Goal: Task Accomplishment & Management: Manage account settings

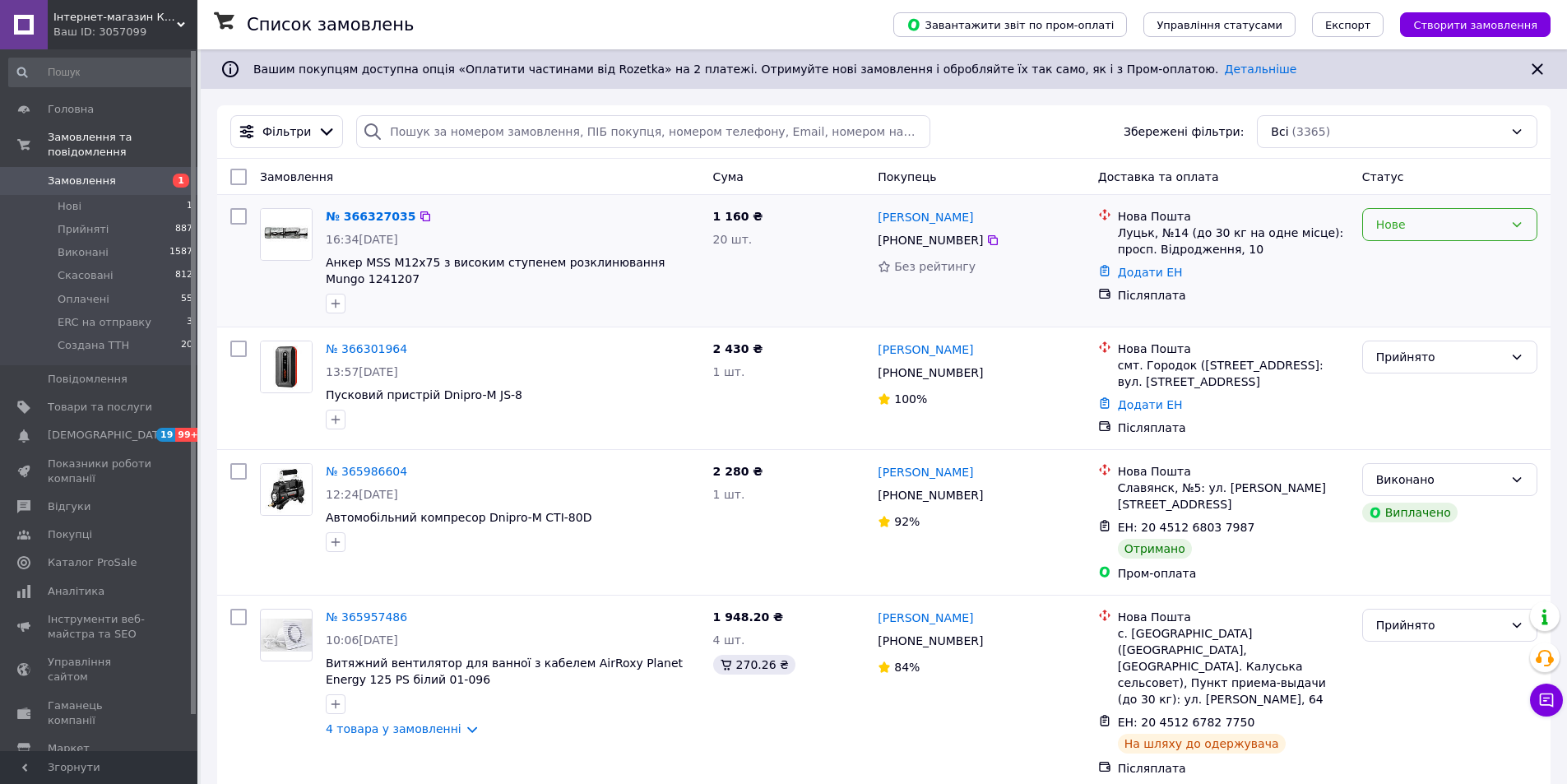
click at [1449, 227] on div "Нове" at bounding box center [1439, 224] width 128 height 18
click at [1433, 262] on li "Прийнято" at bounding box center [1450, 260] width 174 height 30
click at [372, 216] on link "№ 366327035" at bounding box center [366, 216] width 81 height 13
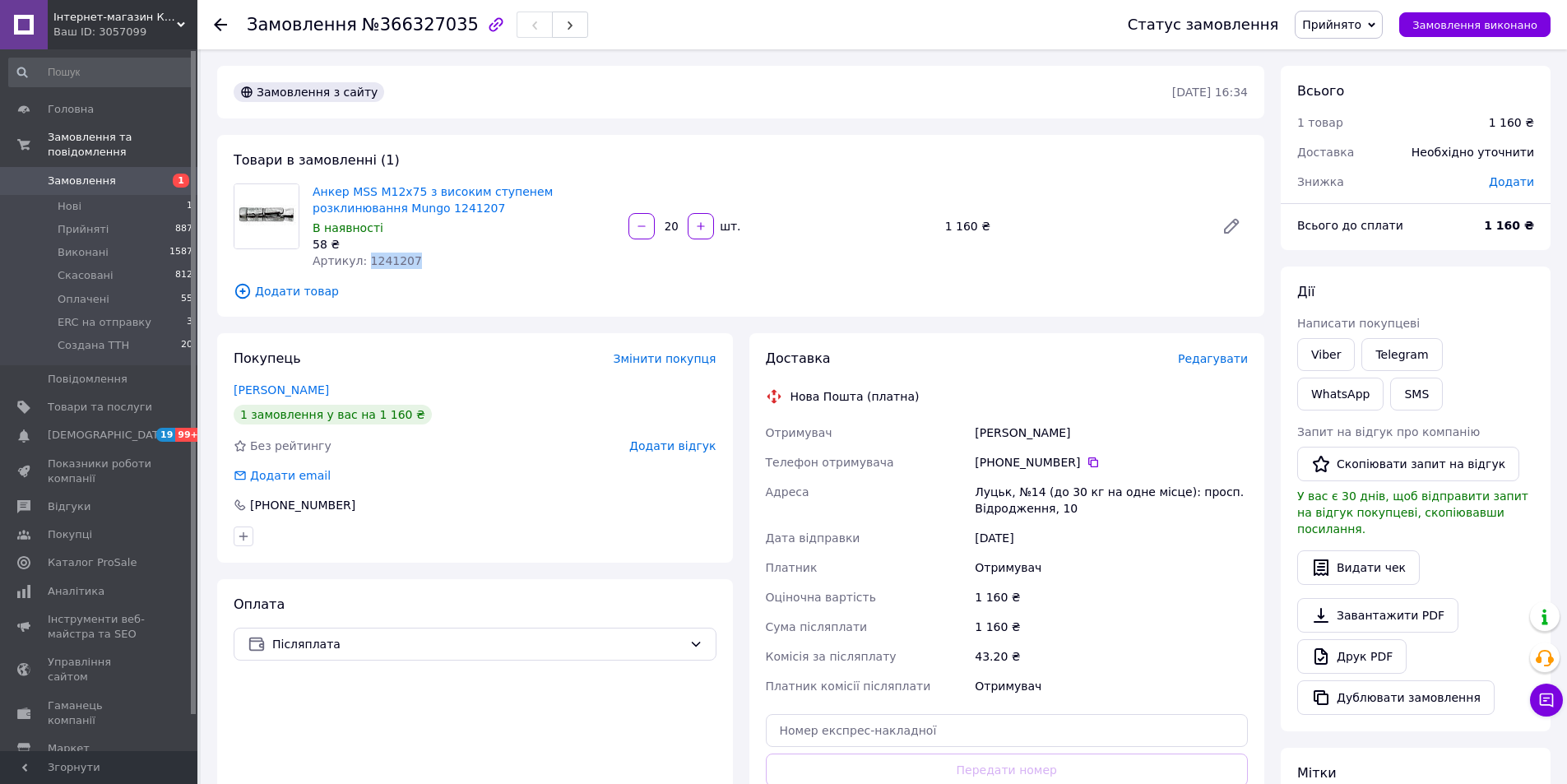
drag, startPoint x: 362, startPoint y: 261, endPoint x: 407, endPoint y: 264, distance: 45.1
click at [407, 264] on div "Артикул: 1241207" at bounding box center [464, 260] width 303 height 16
copy span "1241207"
click at [86, 400] on span "Товари та послуги" at bounding box center [100, 407] width 104 height 15
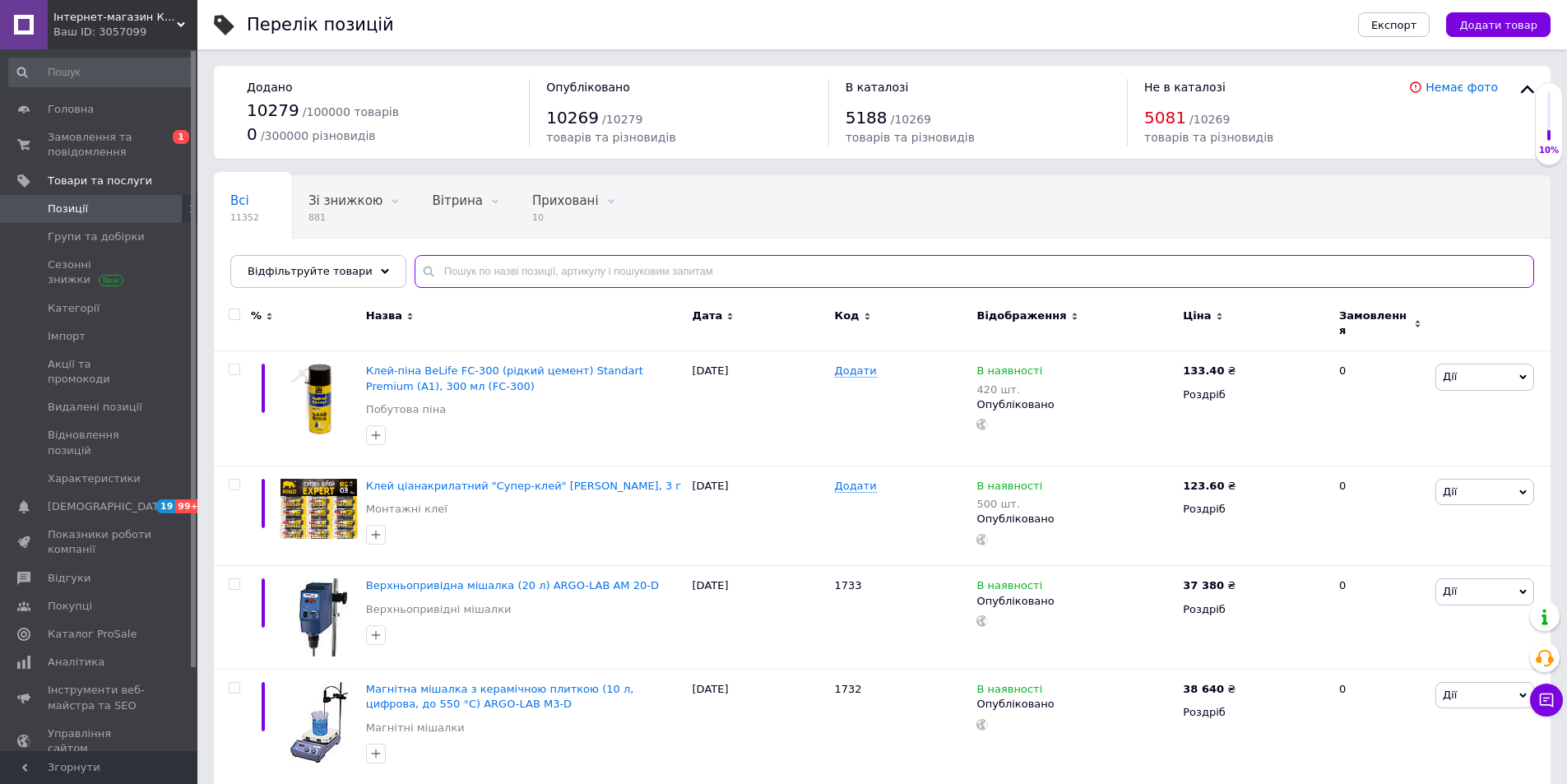
click at [486, 272] on input "text" at bounding box center [974, 271] width 1120 height 33
paste input "1241207"
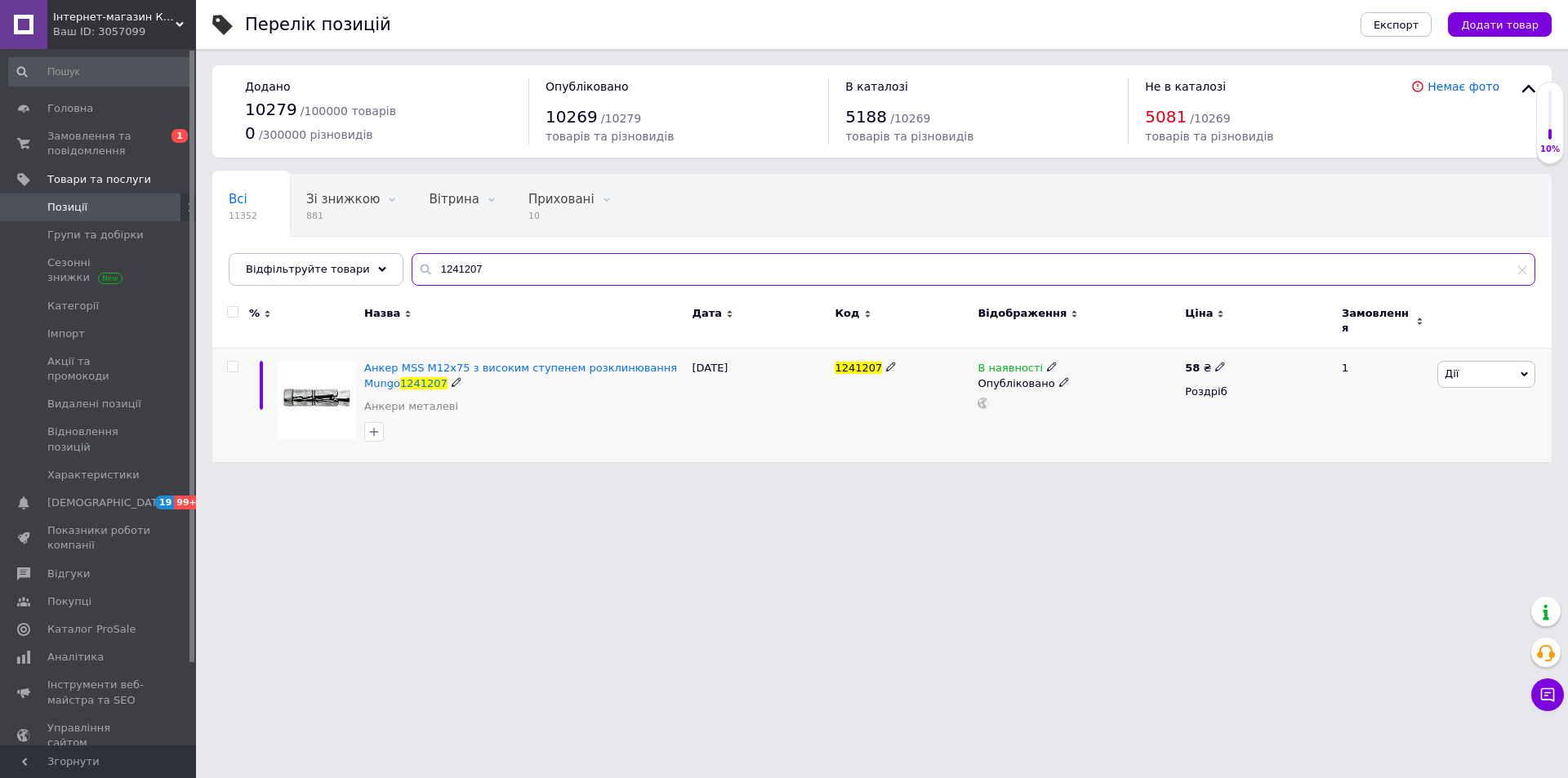
type input "1241207"
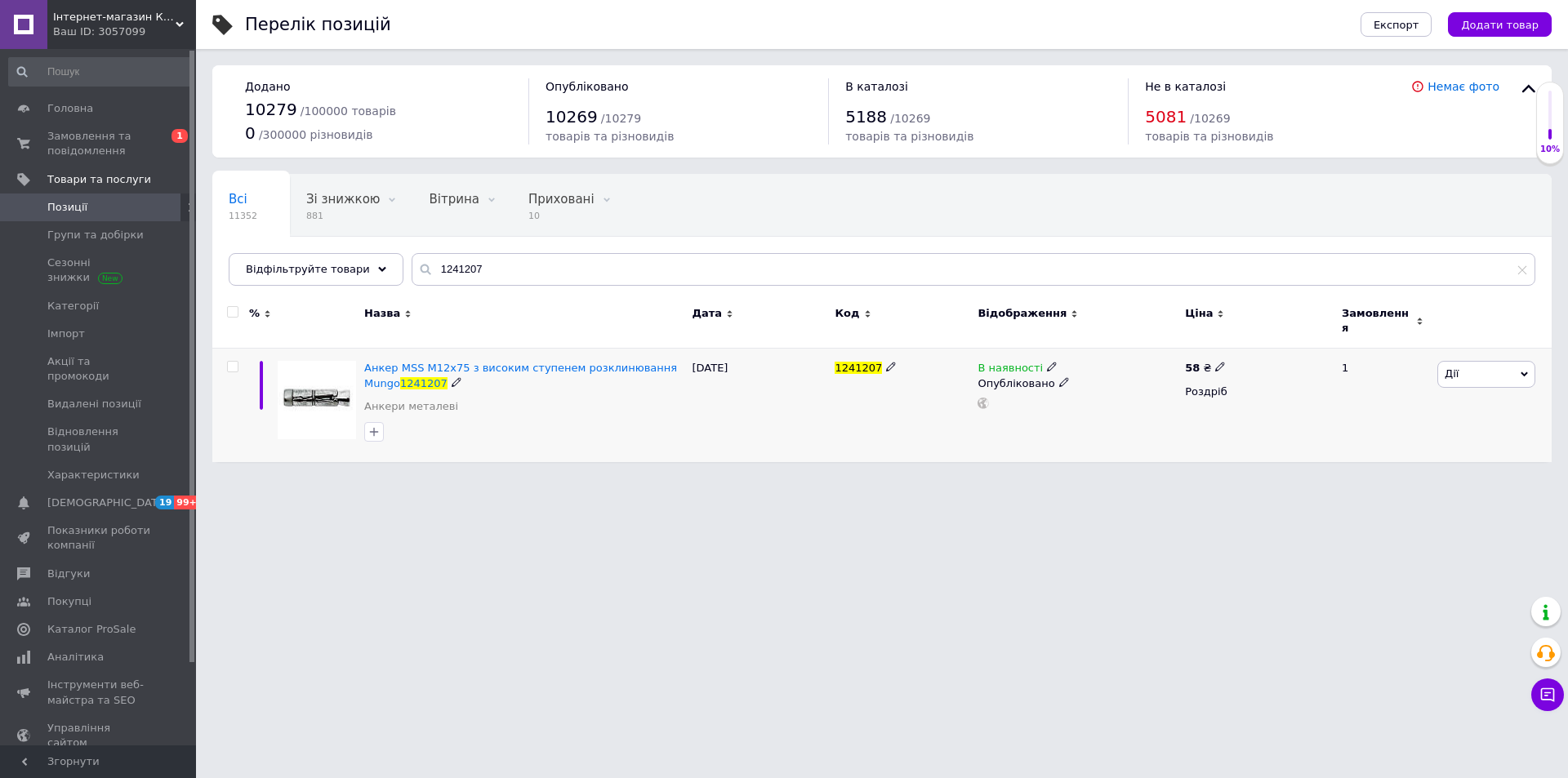
click at [1047, 363] on use at bounding box center [1051, 367] width 9 height 9
click at [1120, 373] on li "Немає в наявності" at bounding box center [1141, 380] width 156 height 23
click at [237, 362] on input "checkbox" at bounding box center [232, 367] width 10 height 10
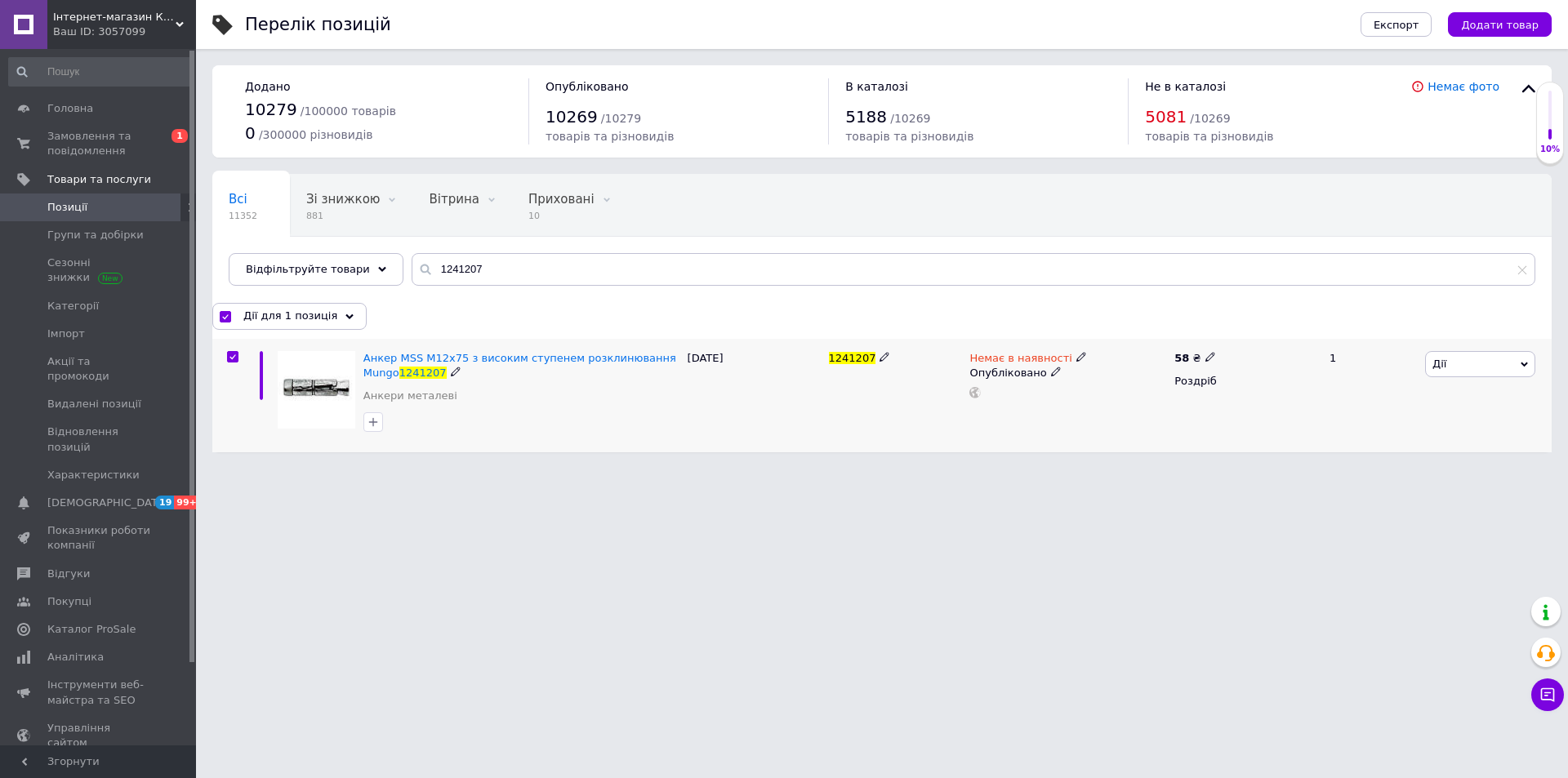
click at [1469, 364] on span "Дії" at bounding box center [1480, 364] width 110 height 26
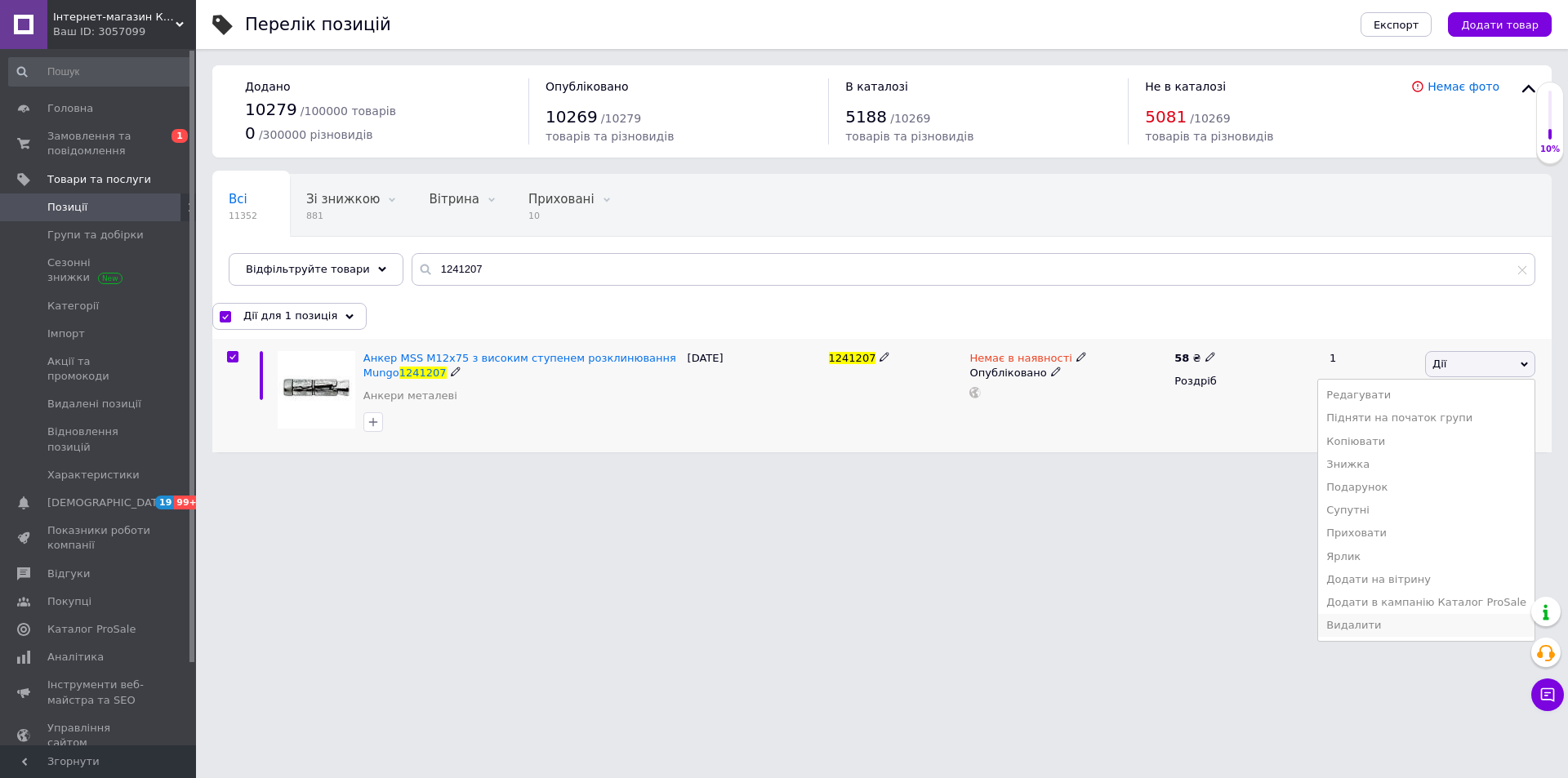
click at [1408, 623] on li "Видалити" at bounding box center [1426, 624] width 217 height 23
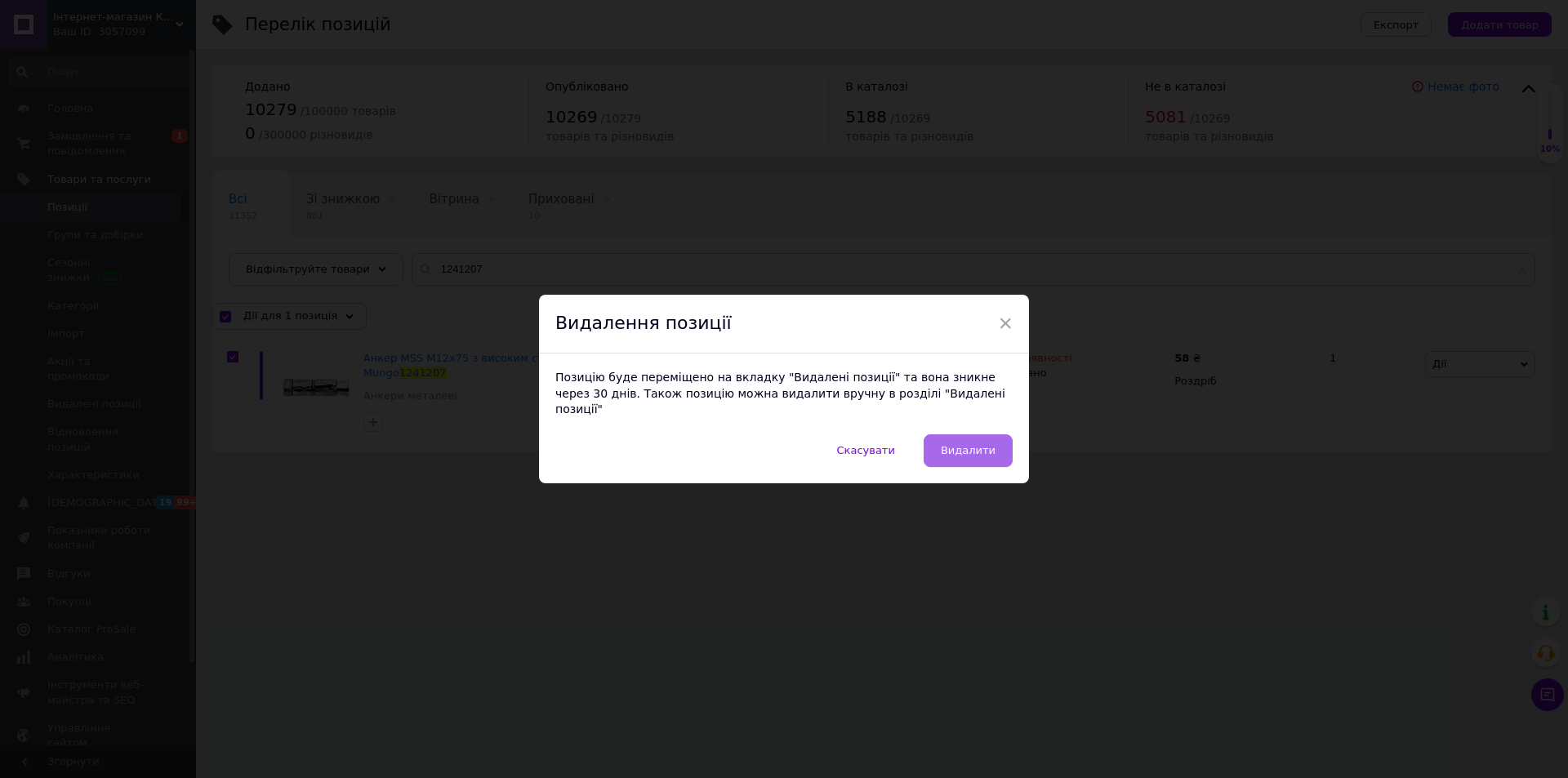
click at [974, 444] on span "Видалити" at bounding box center [968, 450] width 54 height 12
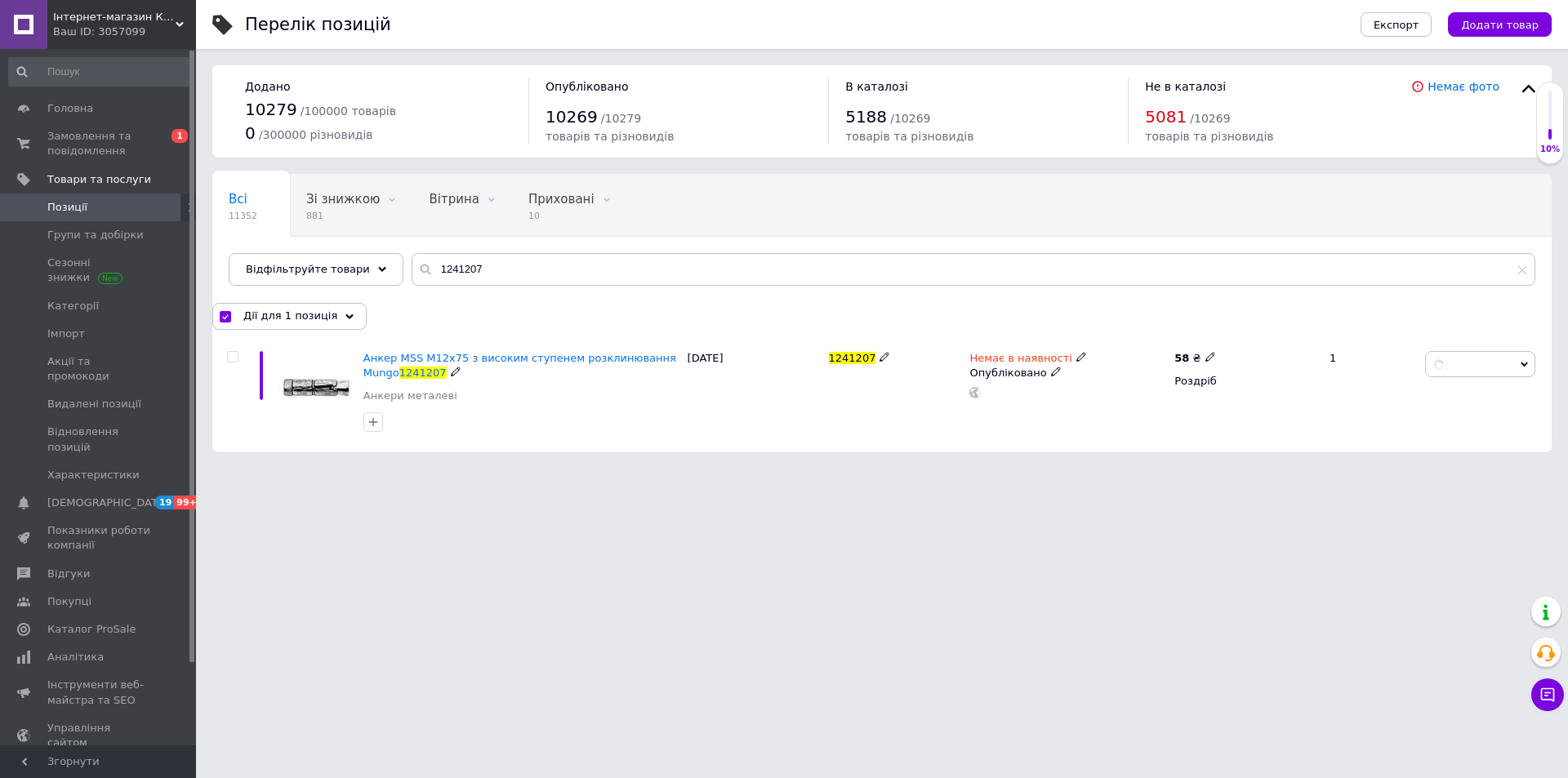
checkbox input "false"
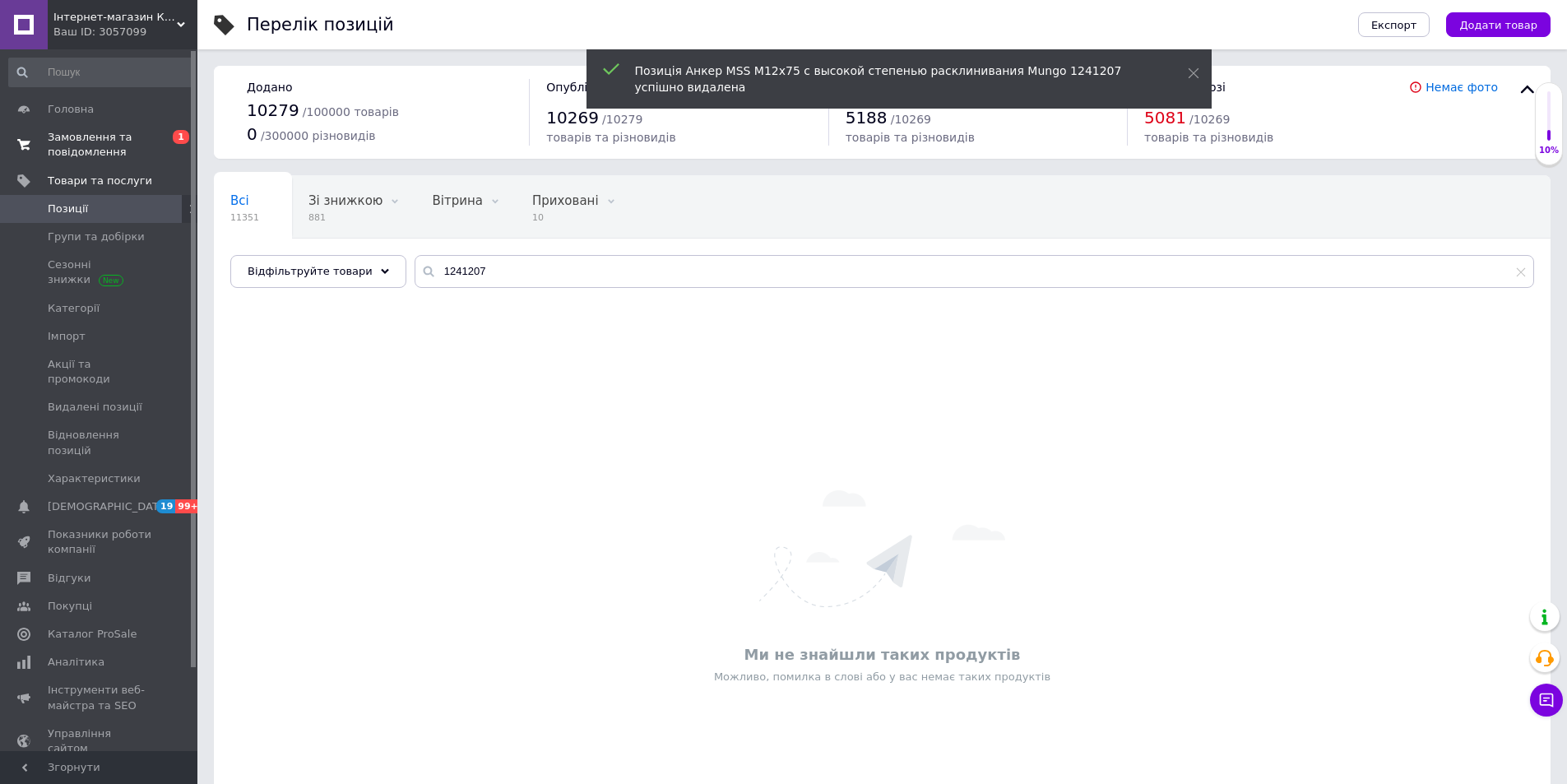
click at [73, 151] on span "Замовлення та повідомлення" at bounding box center [100, 145] width 104 height 30
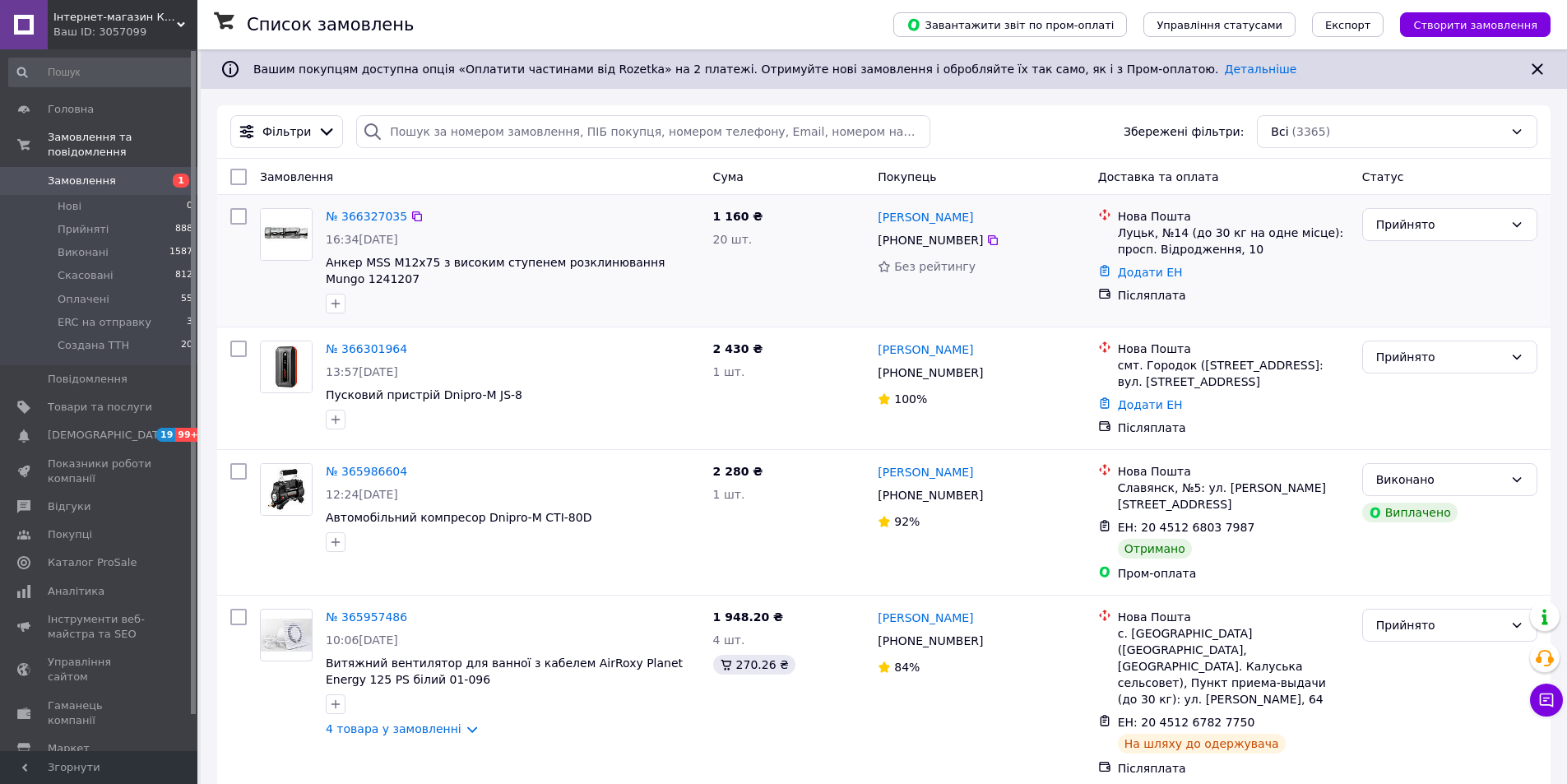
click at [371, 207] on div "№ 366327035" at bounding box center [366, 216] width 85 height 20
click at [371, 213] on link "№ 366327035" at bounding box center [366, 216] width 81 height 13
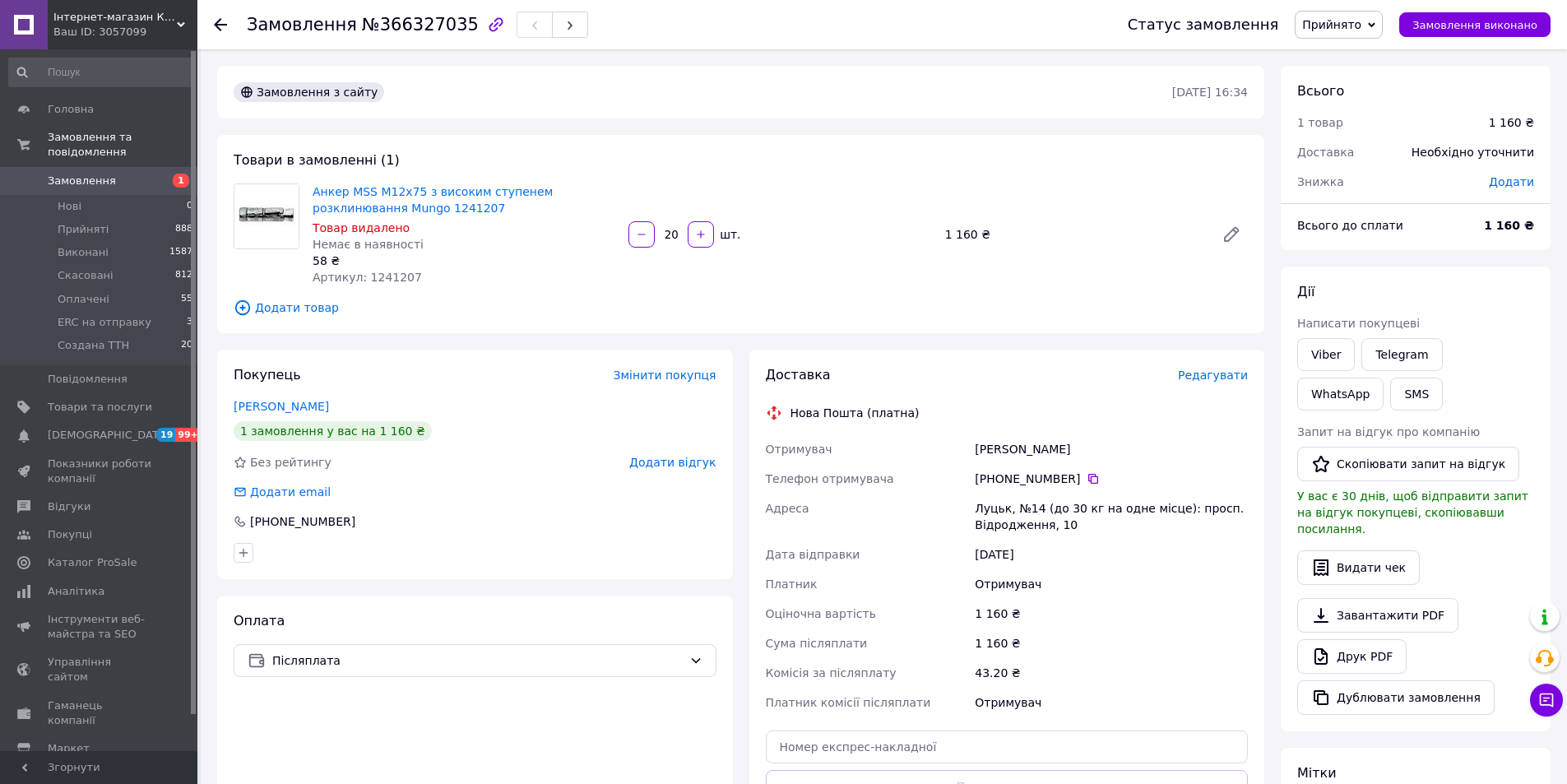
click at [489, 294] on div "Товари в замовленні (1) Анкер MSS M12x75 з високим ступенем розклинювання Mungo…" at bounding box center [741, 235] width 1047 height 199
